Goal: Transaction & Acquisition: Purchase product/service

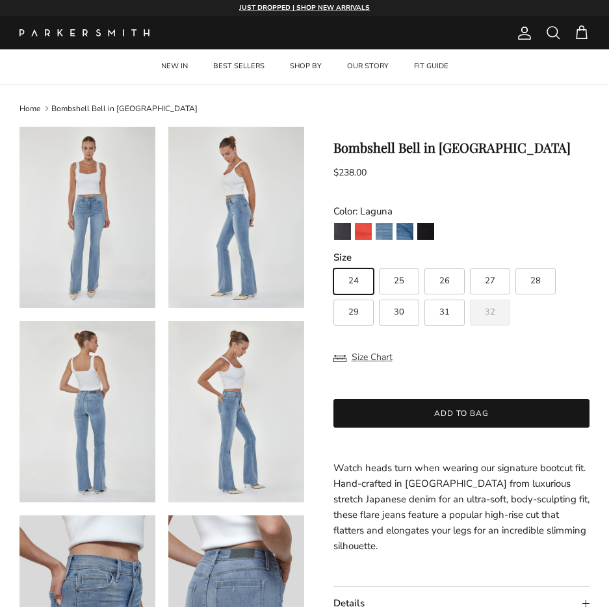
click at [94, 412] on img at bounding box center [88, 411] width 136 height 181
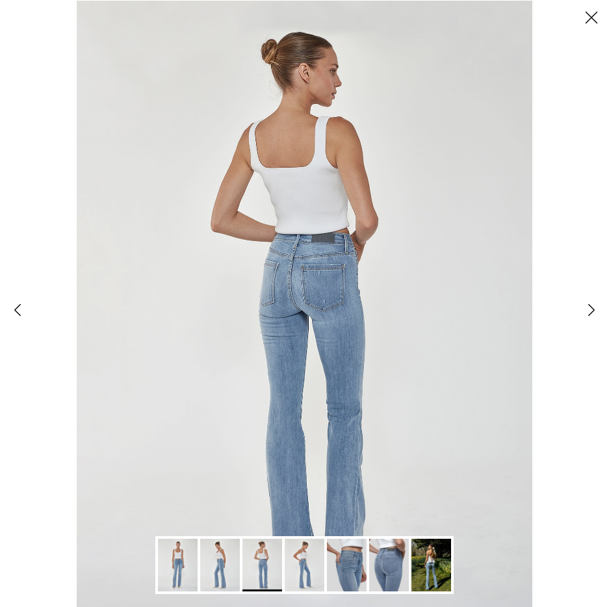
drag, startPoint x: 202, startPoint y: 221, endPoint x: 181, endPoint y: 176, distance: 50.1
click at [200, 221] on img "Gallery Viewer" at bounding box center [304, 303] width 455 height 607
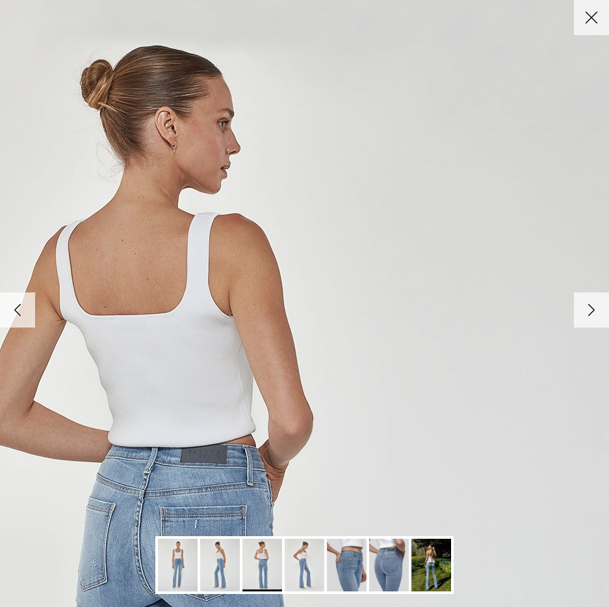
click at [590, 18] on button "Close" at bounding box center [591, 17] width 35 height 35
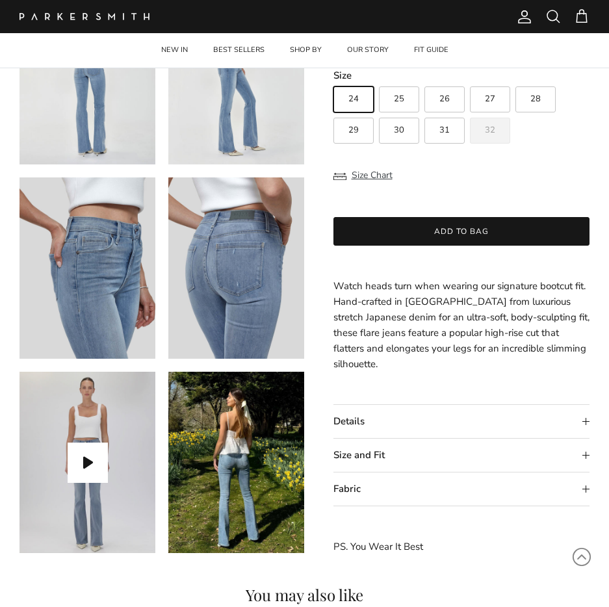
scroll to position [325, 0]
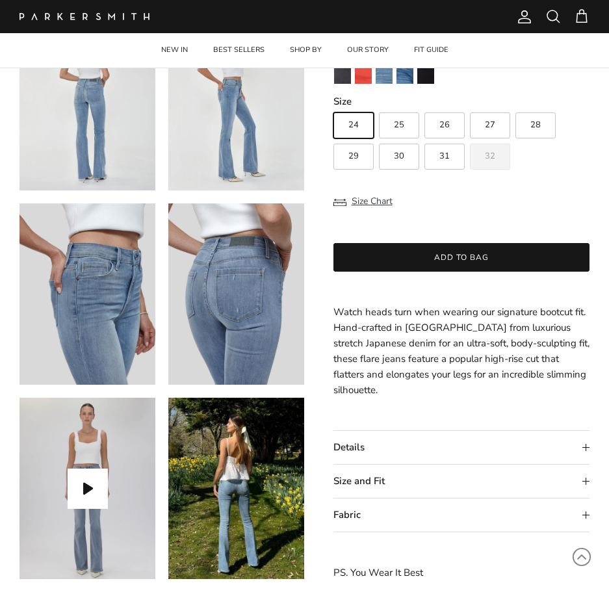
click at [330, 326] on product-form "Previous Next" at bounding box center [304, 191] width 609 height 779
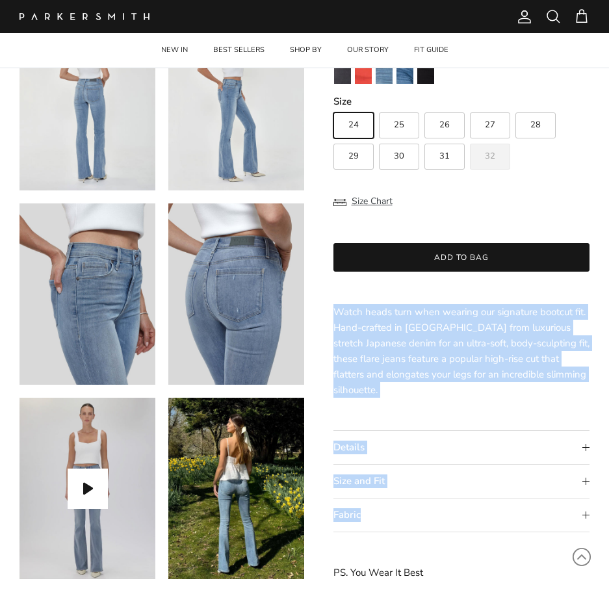
drag, startPoint x: 330, startPoint y: 326, endPoint x: 339, endPoint y: 332, distance: 10.8
click at [339, 332] on product-form "Previous Next" at bounding box center [304, 191] width 609 height 779
drag, startPoint x: 339, startPoint y: 332, endPoint x: 409, endPoint y: 345, distance: 71.3
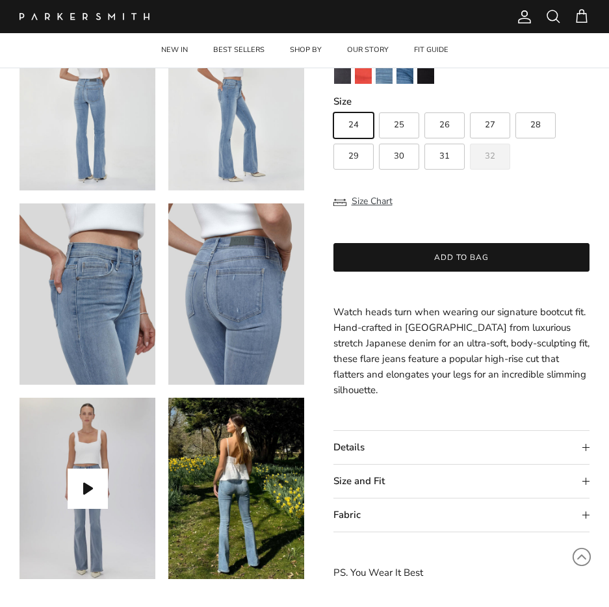
click at [537, 217] on div "Size Chart" at bounding box center [462, 201] width 257 height 31
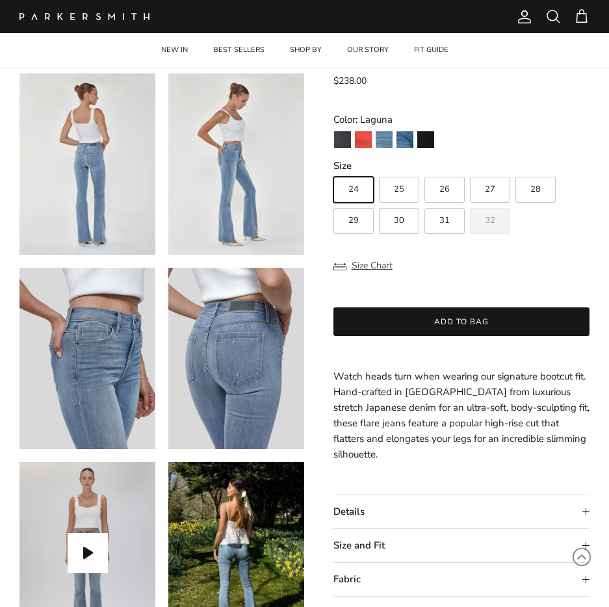
scroll to position [260, 0]
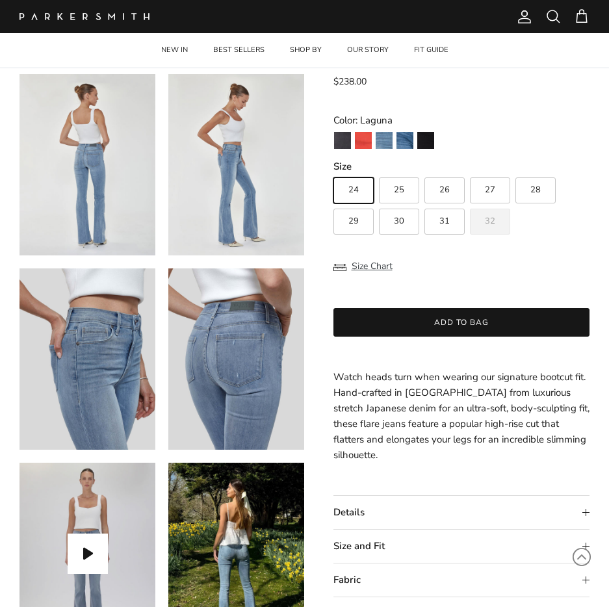
click at [586, 510] on summary "Details" at bounding box center [462, 512] width 257 height 33
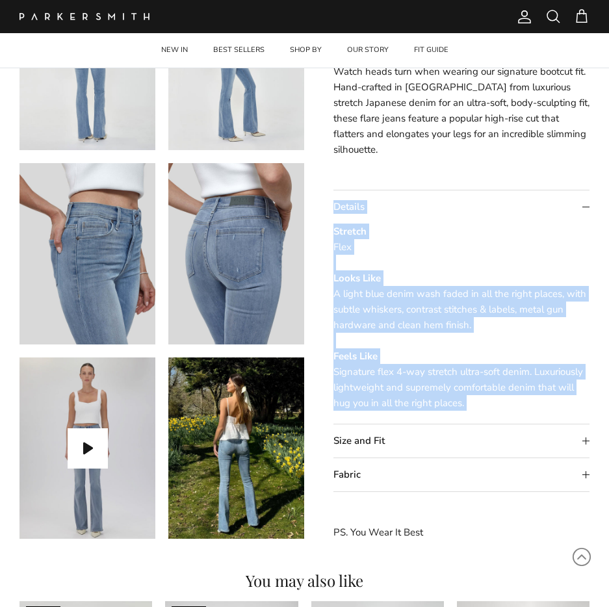
scroll to position [455, 0]
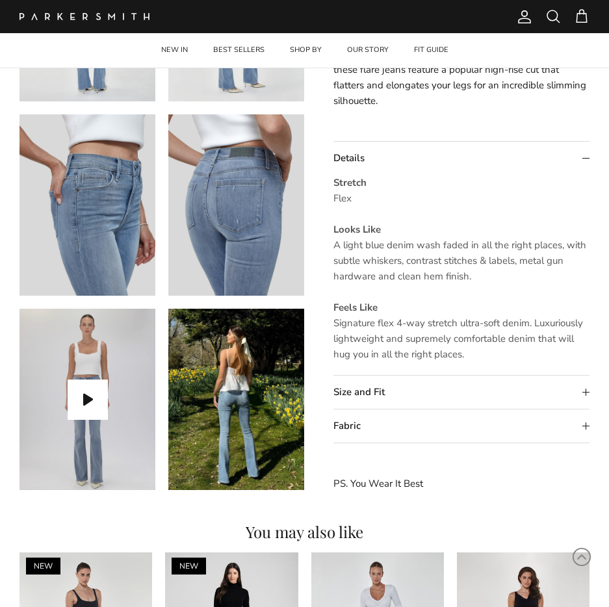
drag, startPoint x: 324, startPoint y: 212, endPoint x: 331, endPoint y: 212, distance: 7.2
click at [325, 212] on product-form "Previous Next" at bounding box center [304, 82] width 609 height 820
drag, startPoint x: 331, startPoint y: 212, endPoint x: 378, endPoint y: 218, distance: 47.2
click at [378, 218] on product-form "Previous Next" at bounding box center [304, 82] width 609 height 820
drag, startPoint x: 378, startPoint y: 218, endPoint x: 509, endPoint y: 184, distance: 135.0
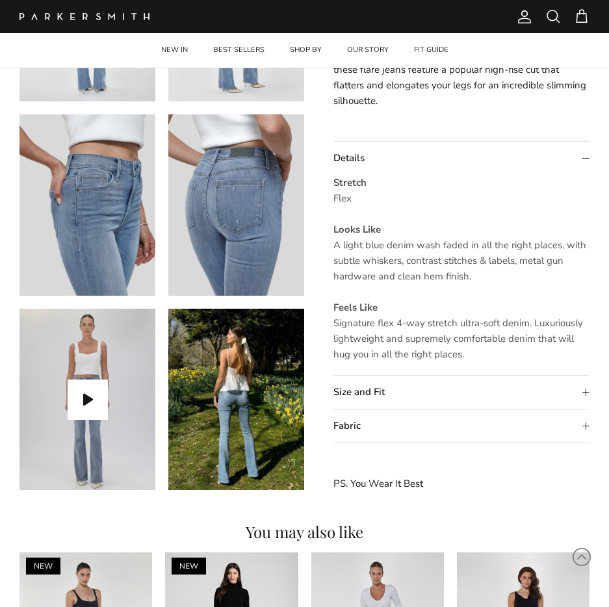
click at [509, 184] on p "Stretch Flex Looks Like A light blue denim wash faded in all the right places, …" at bounding box center [462, 268] width 257 height 187
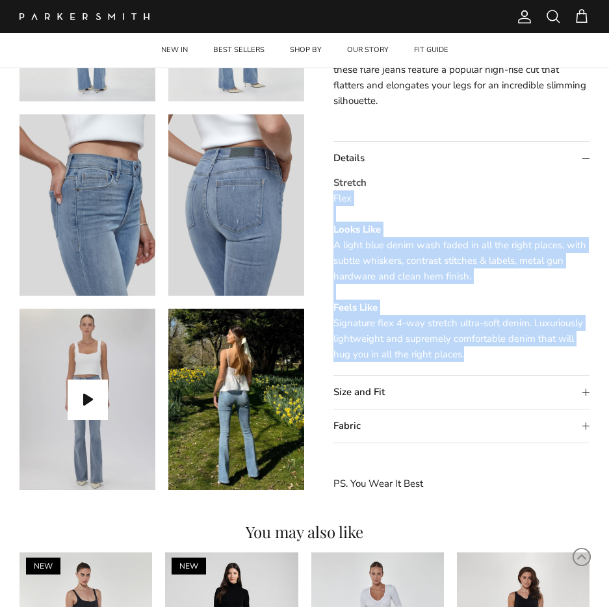
drag, startPoint x: 330, startPoint y: 166, endPoint x: 476, endPoint y: 341, distance: 228.1
click at [476, 341] on product-form "Previous Next" at bounding box center [304, 82] width 609 height 820
drag, startPoint x: 476, startPoint y: 341, endPoint x: 394, endPoint y: 233, distance: 135.0
copy p "Flex Looks Like A light blue denim wash faded in all the right places, with sub…"
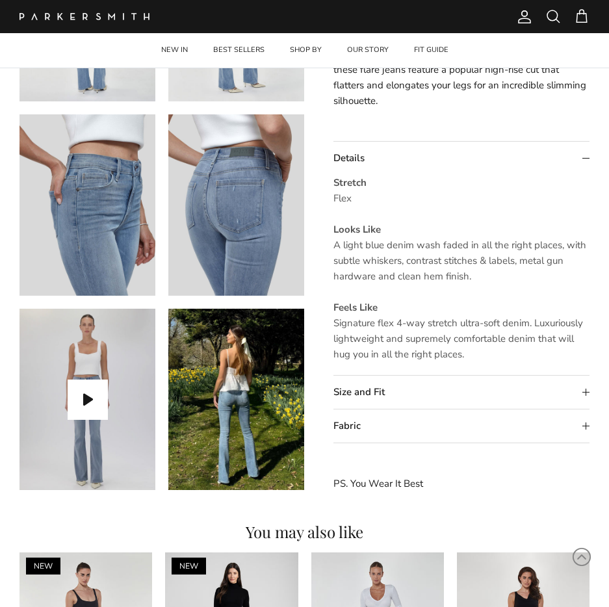
click at [586, 378] on summary "Size and Fit" at bounding box center [462, 392] width 257 height 33
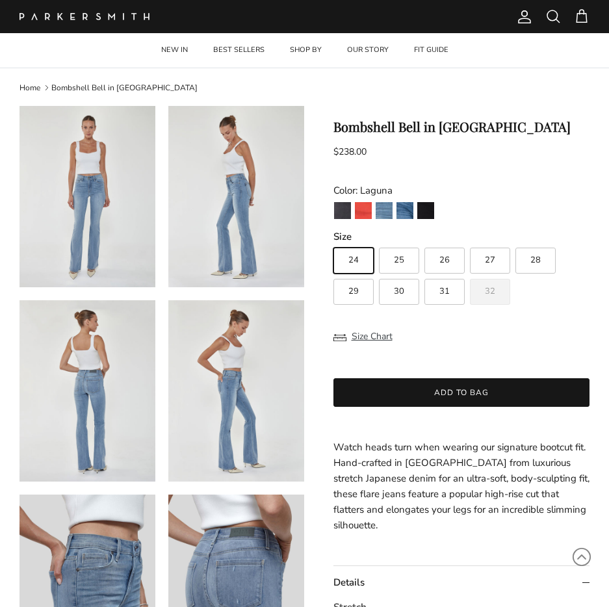
scroll to position [0, 0]
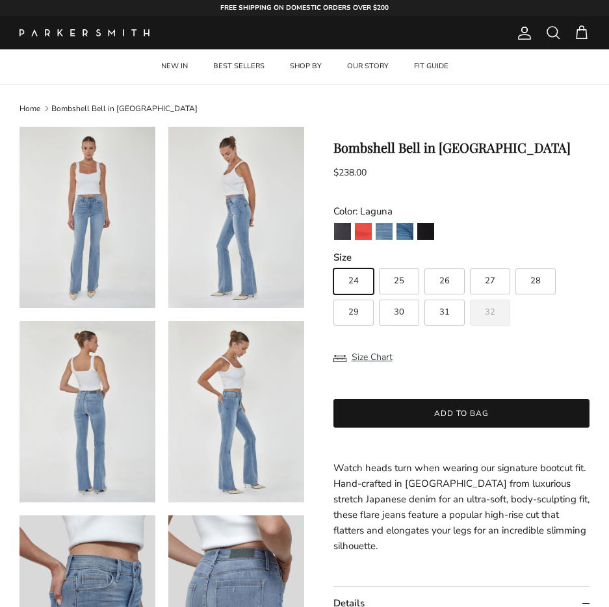
click at [402, 314] on span "30" at bounding box center [399, 312] width 10 height 8
click at [334, 263] on input "30" at bounding box center [333, 263] width 1 height 1
radio input "true"
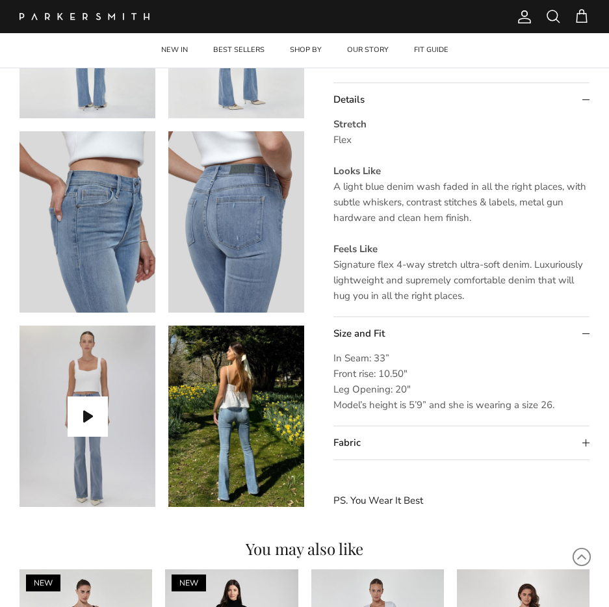
scroll to position [520, 0]
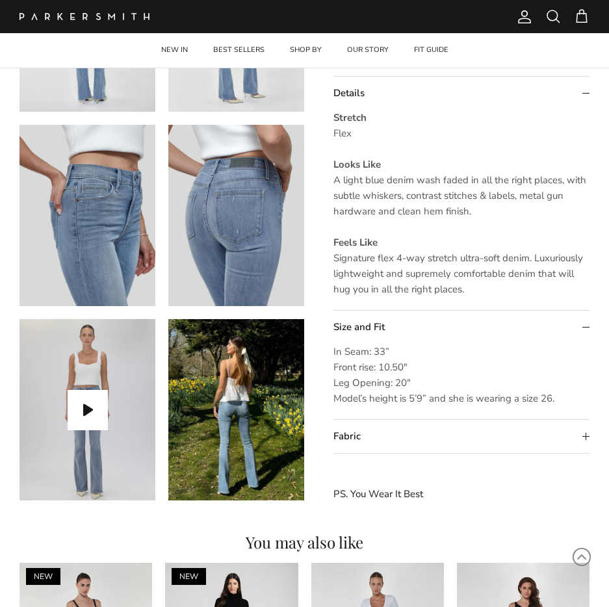
click at [588, 421] on summary "Fabric" at bounding box center [462, 436] width 257 height 33
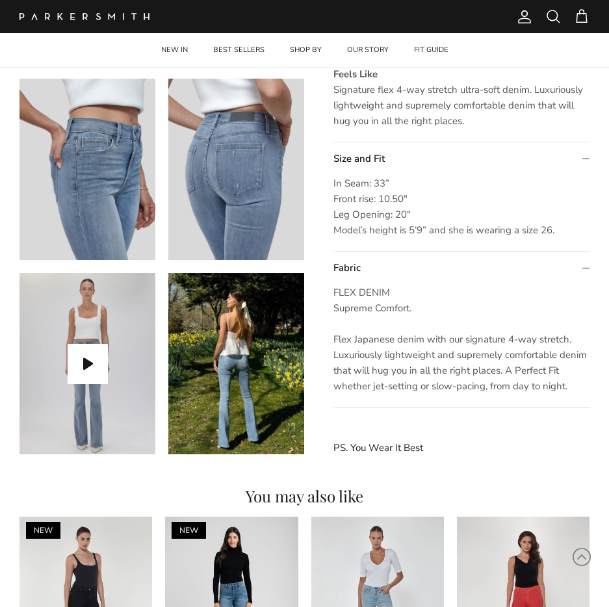
scroll to position [715, 0]
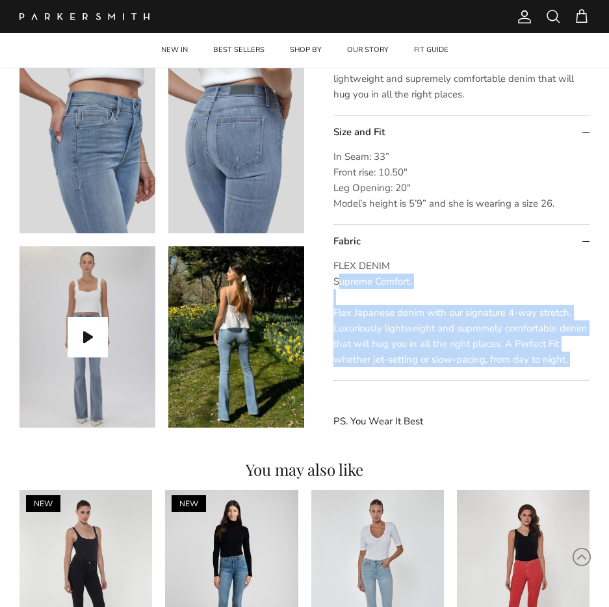
drag, startPoint x: 343, startPoint y: 248, endPoint x: 572, endPoint y: 349, distance: 249.8
drag, startPoint x: 572, startPoint y: 349, endPoint x: 466, endPoint y: 323, distance: 108.7
copy div "Supreme Comfort. Flex Japanese denim with our signature 4-way stretch. Luxuriou…"
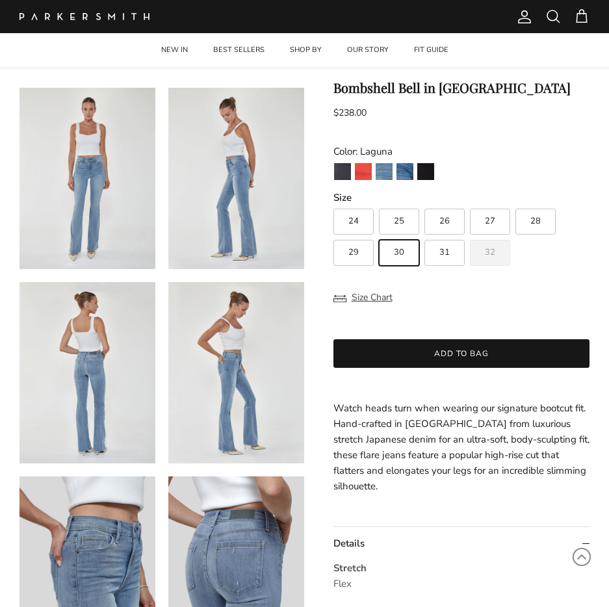
scroll to position [0, 0]
